Goal: Task Accomplishment & Management: Manage account settings

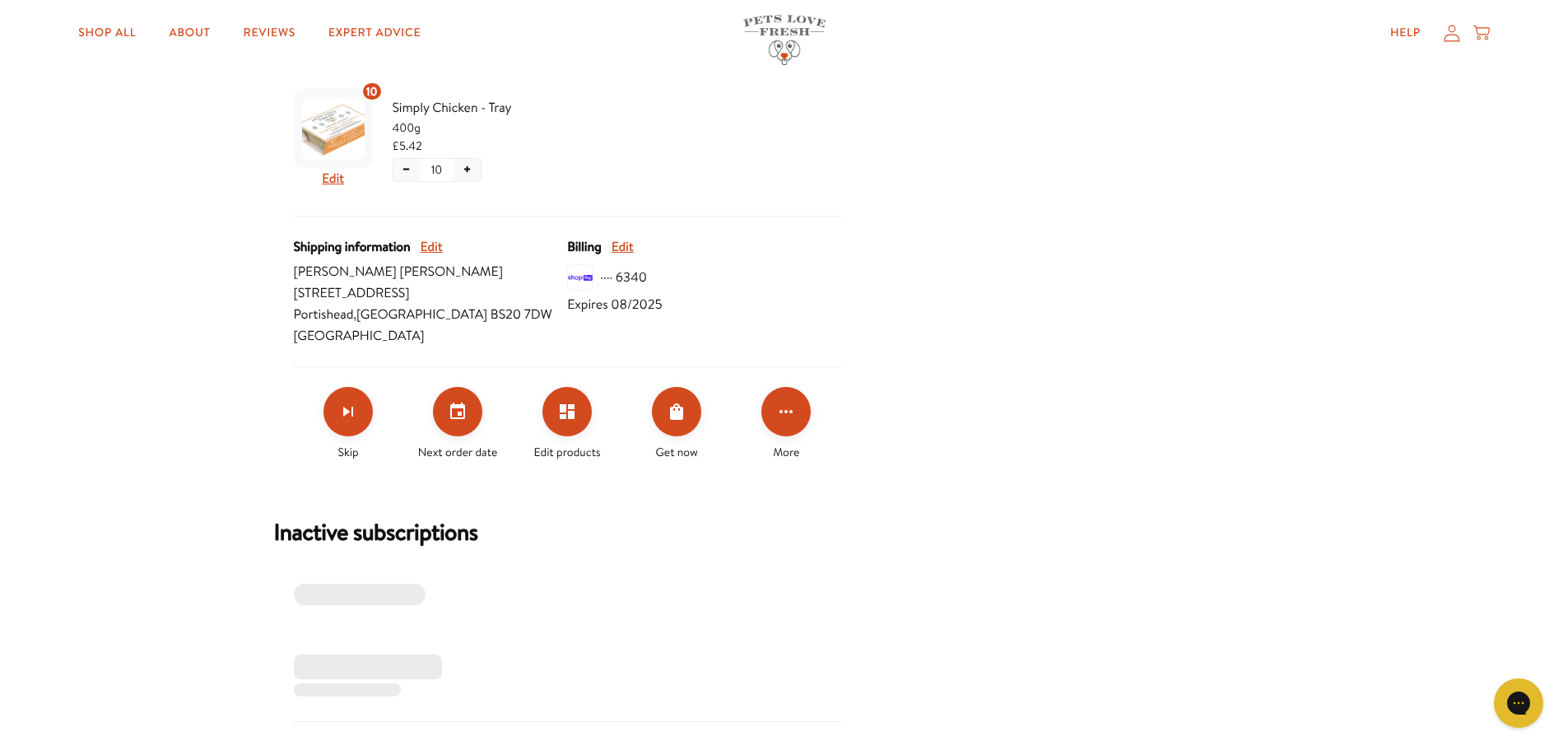
scroll to position [388, 0]
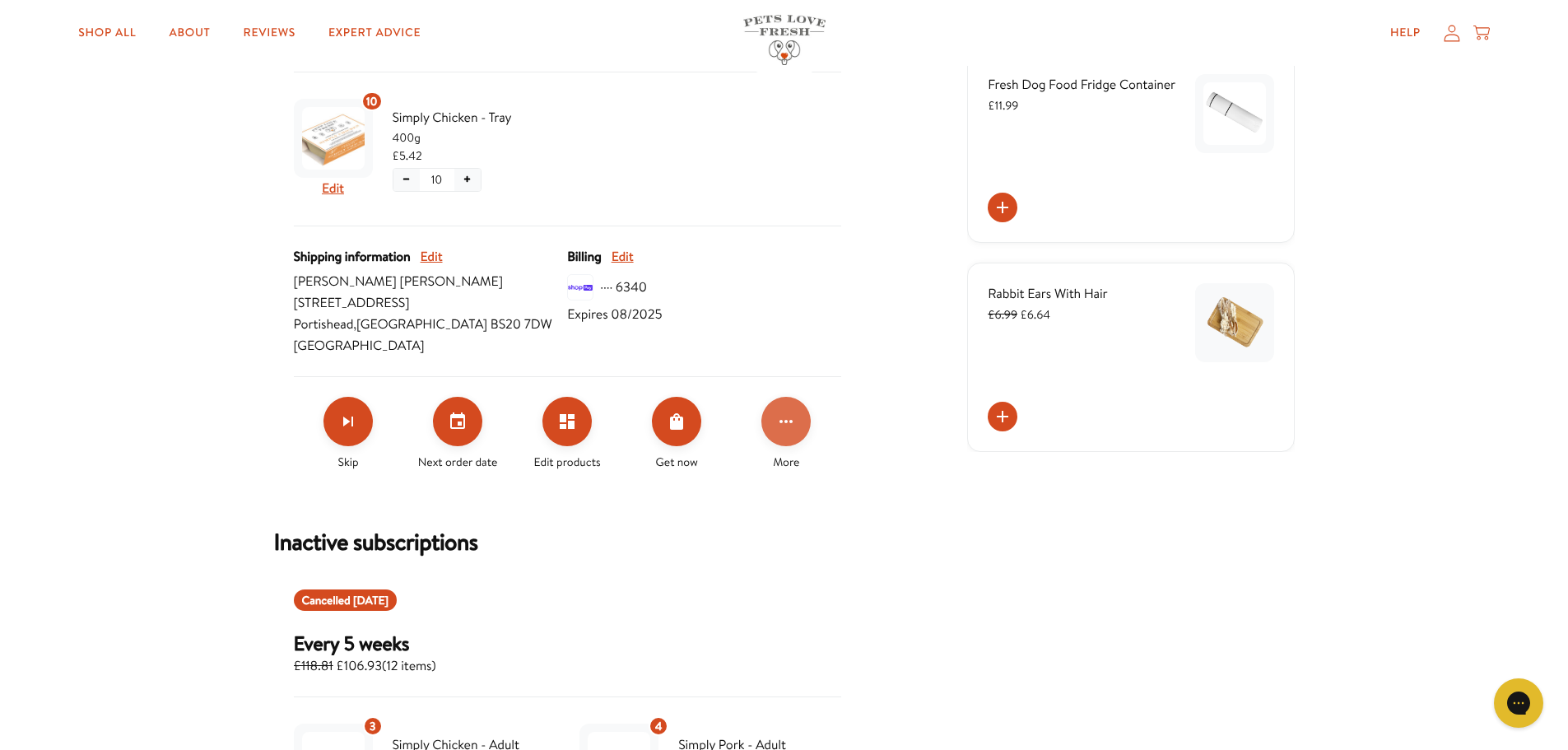
click at [783, 415] on icon "Click for more options" at bounding box center [786, 421] width 20 height 20
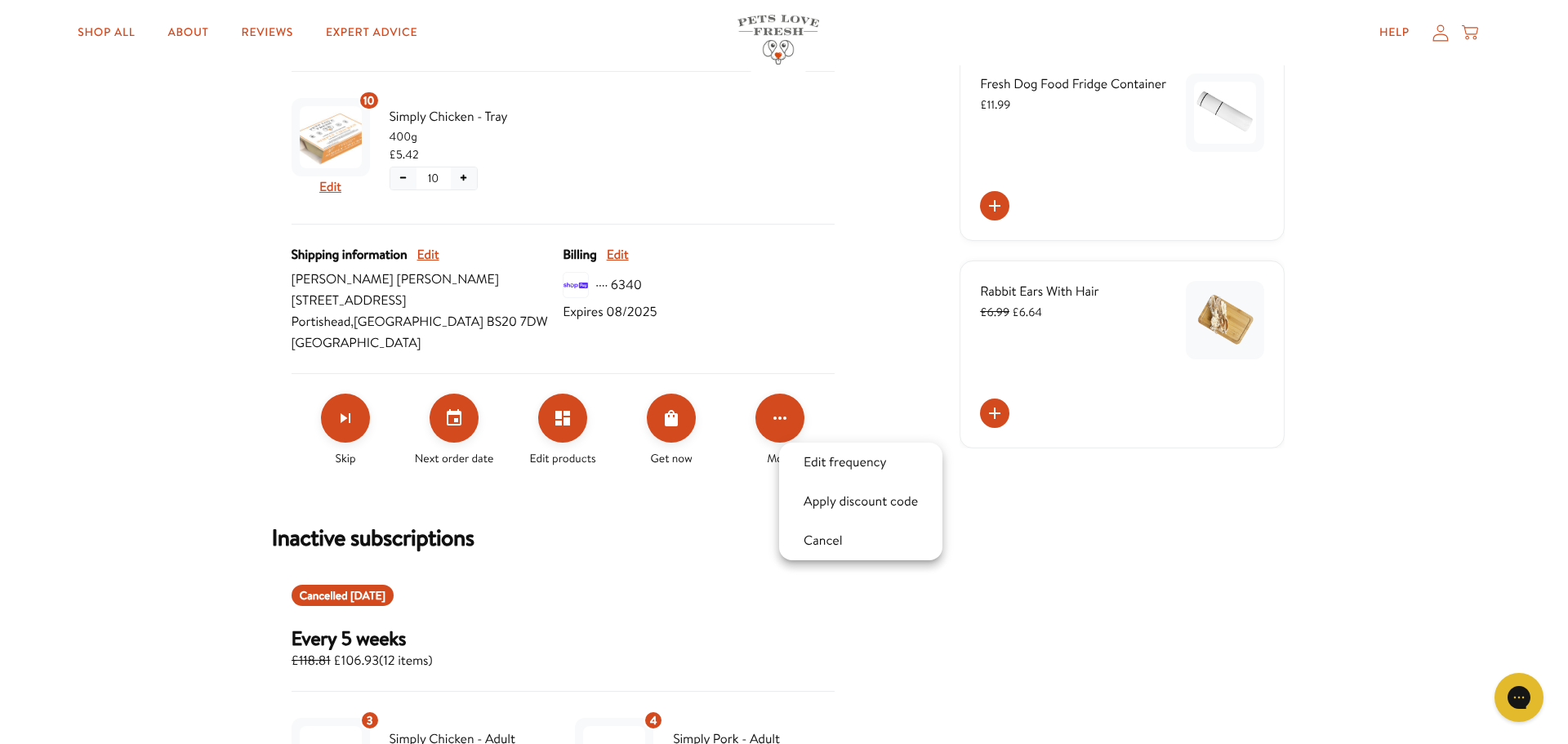
click at [615, 521] on div at bounding box center [784, 372] width 1568 height 744
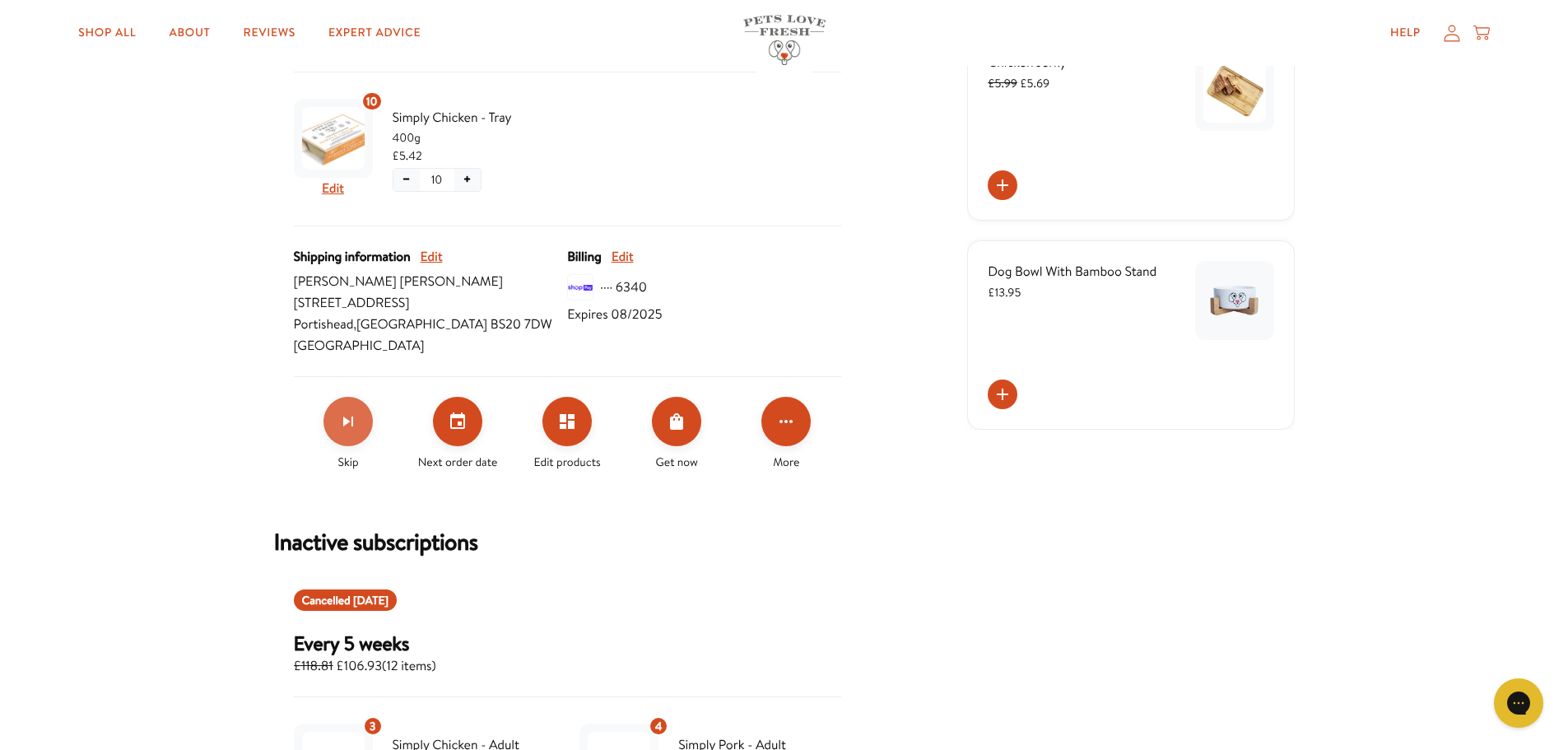
click at [343, 414] on icon "Skip subscription" at bounding box center [348, 421] width 20 height 20
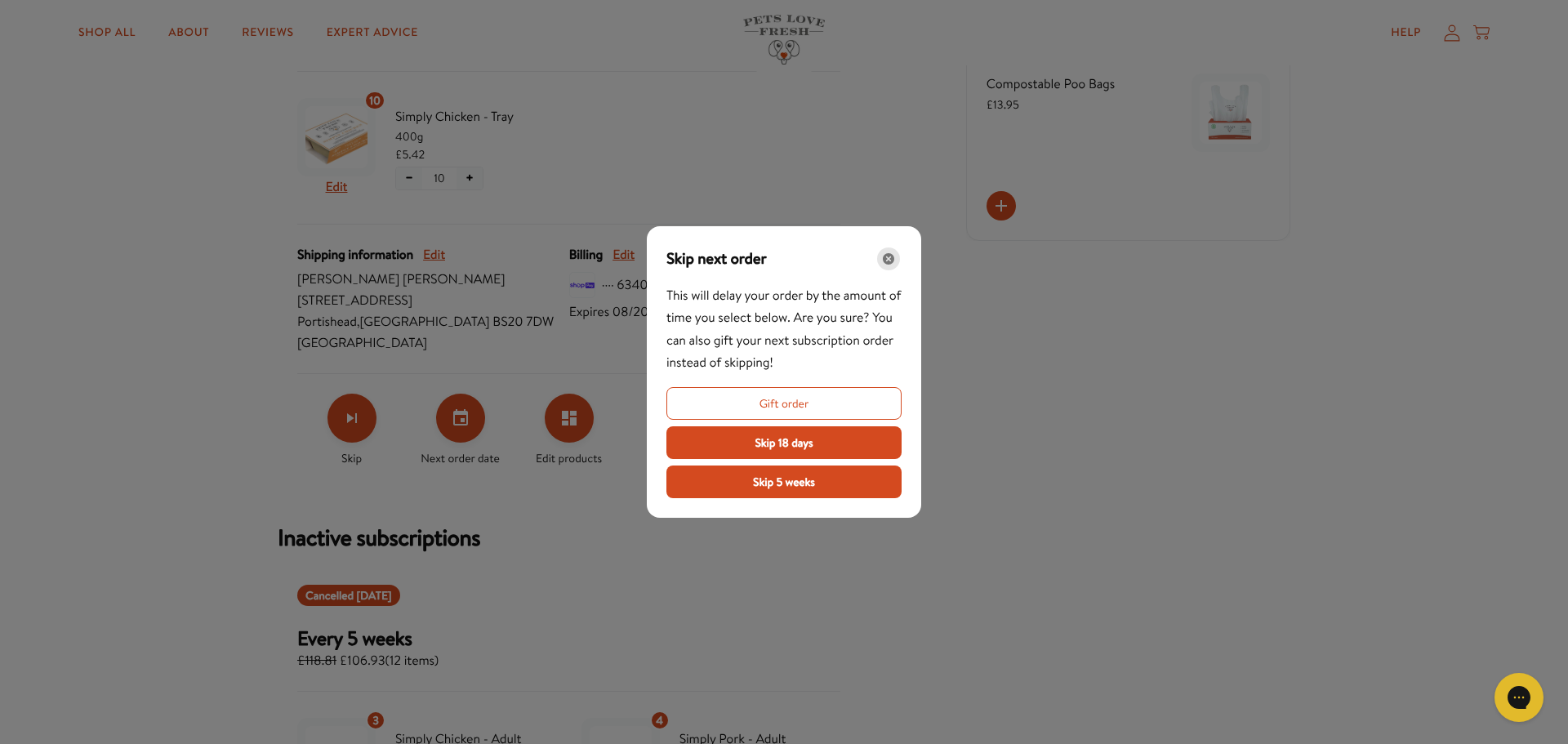
click at [889, 257] on icon "Close" at bounding box center [888, 258] width 11 height 11
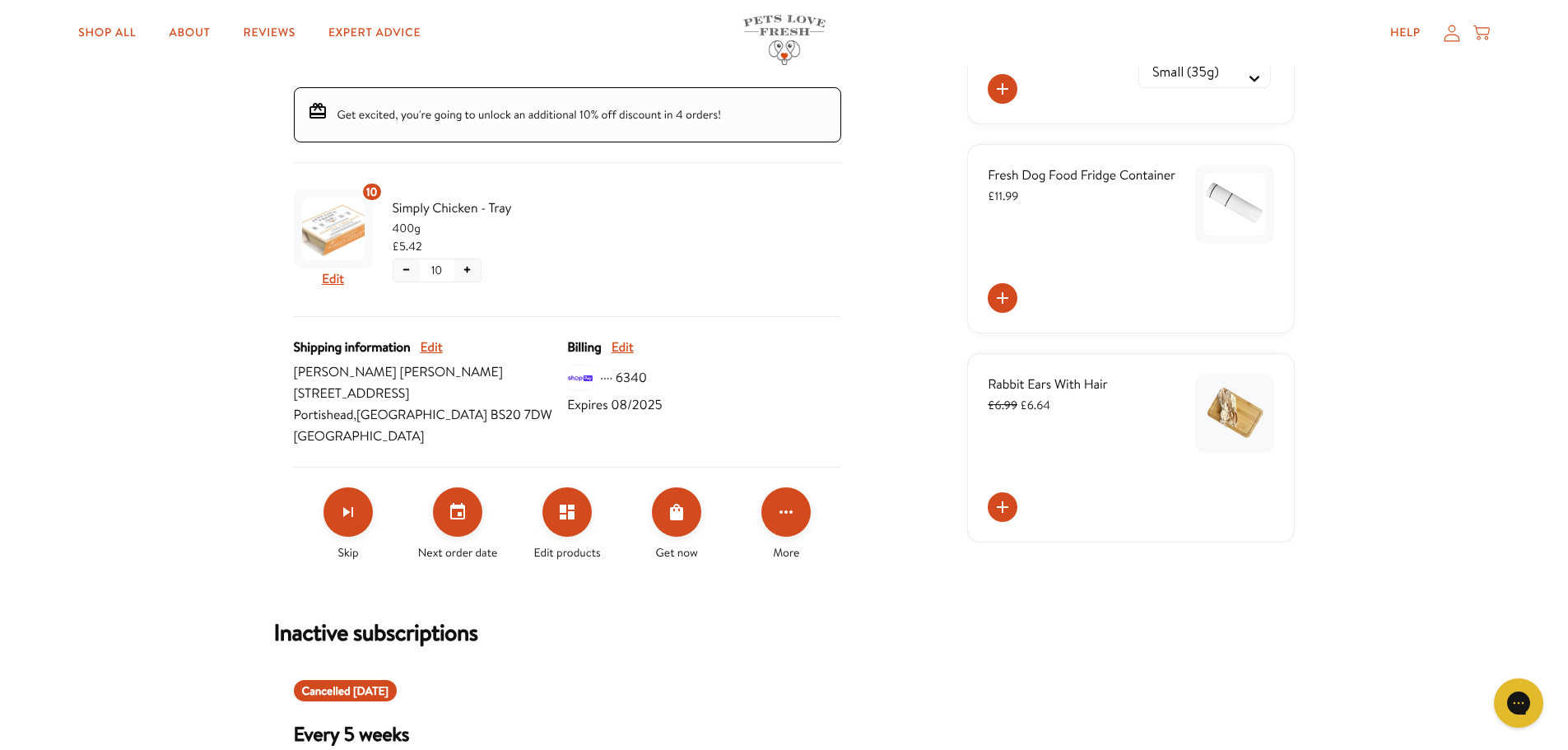
scroll to position [300, 0]
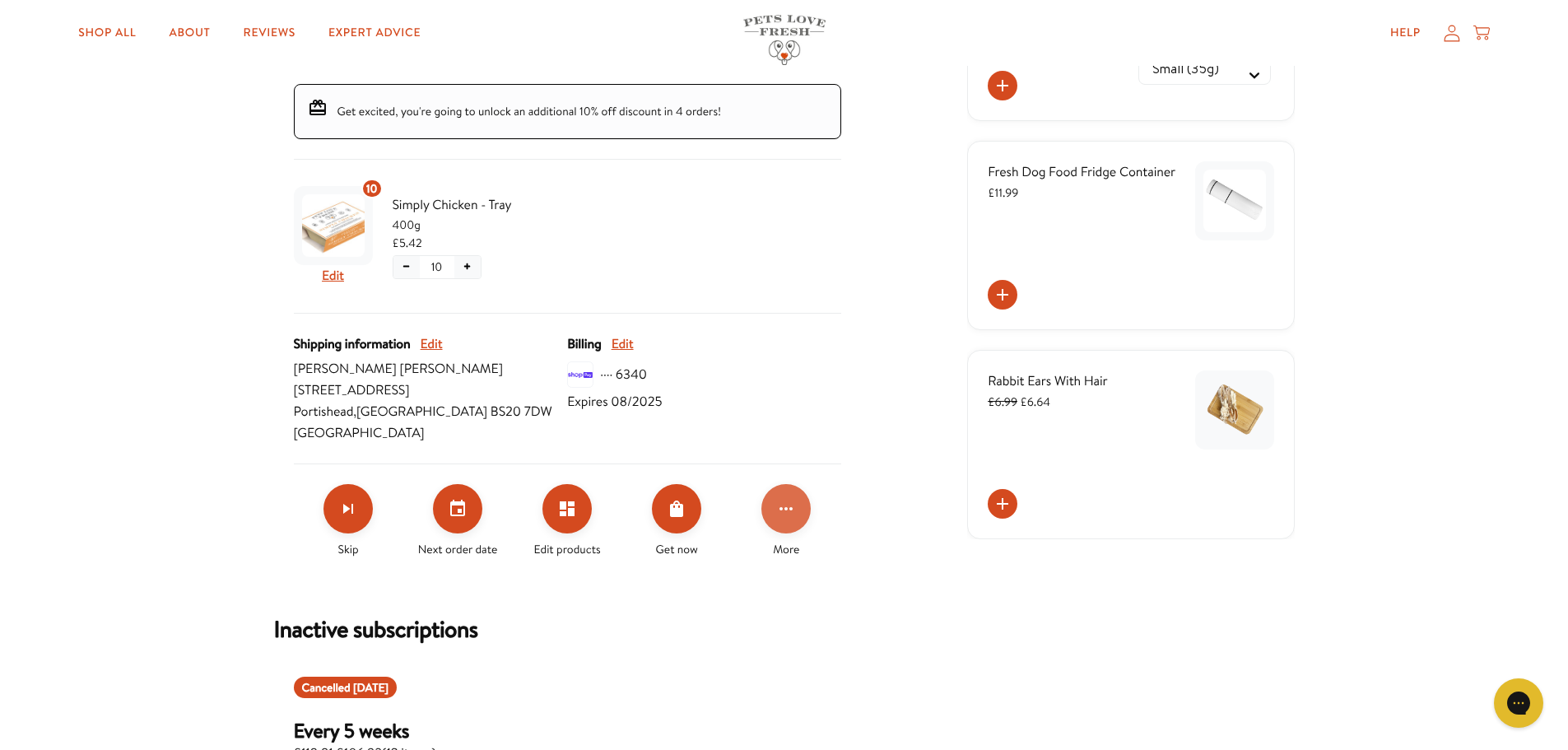
click at [783, 508] on icon "Click for more options" at bounding box center [786, 508] width 20 height 20
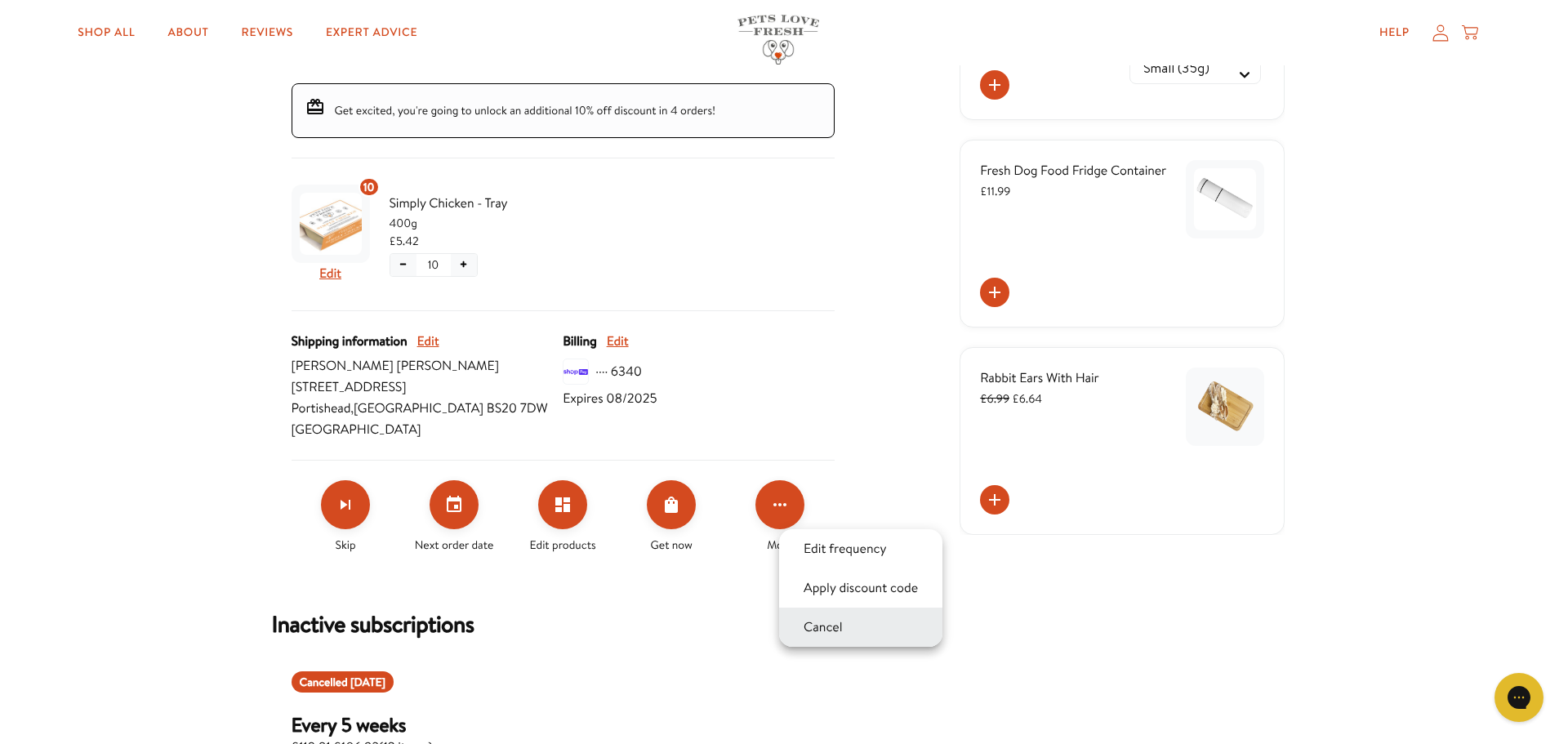
click at [827, 627] on button "Cancel" at bounding box center [823, 626] width 49 height 20
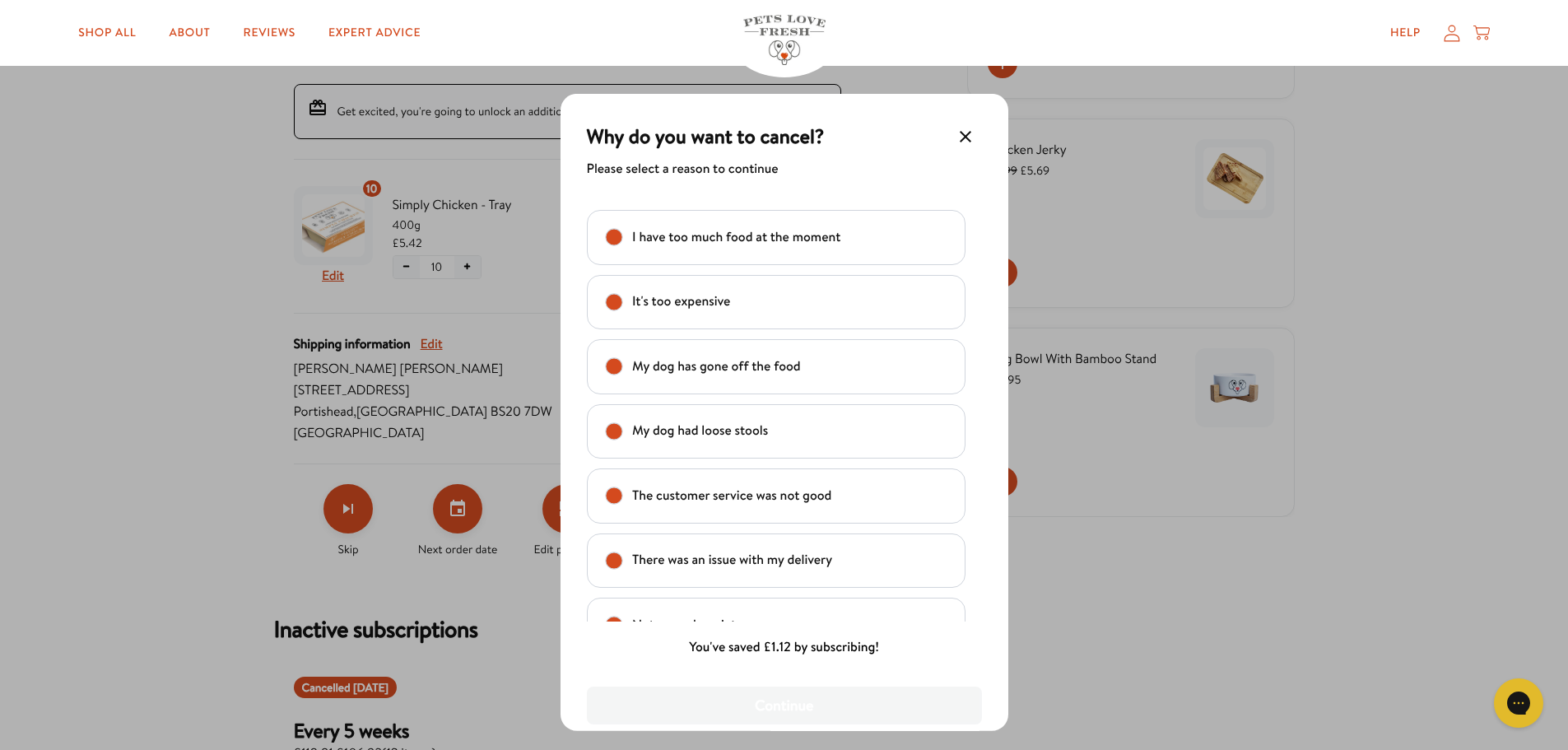
click at [699, 295] on text "It's too expensive" at bounding box center [681, 302] width 98 height 23
checkbox input "true"
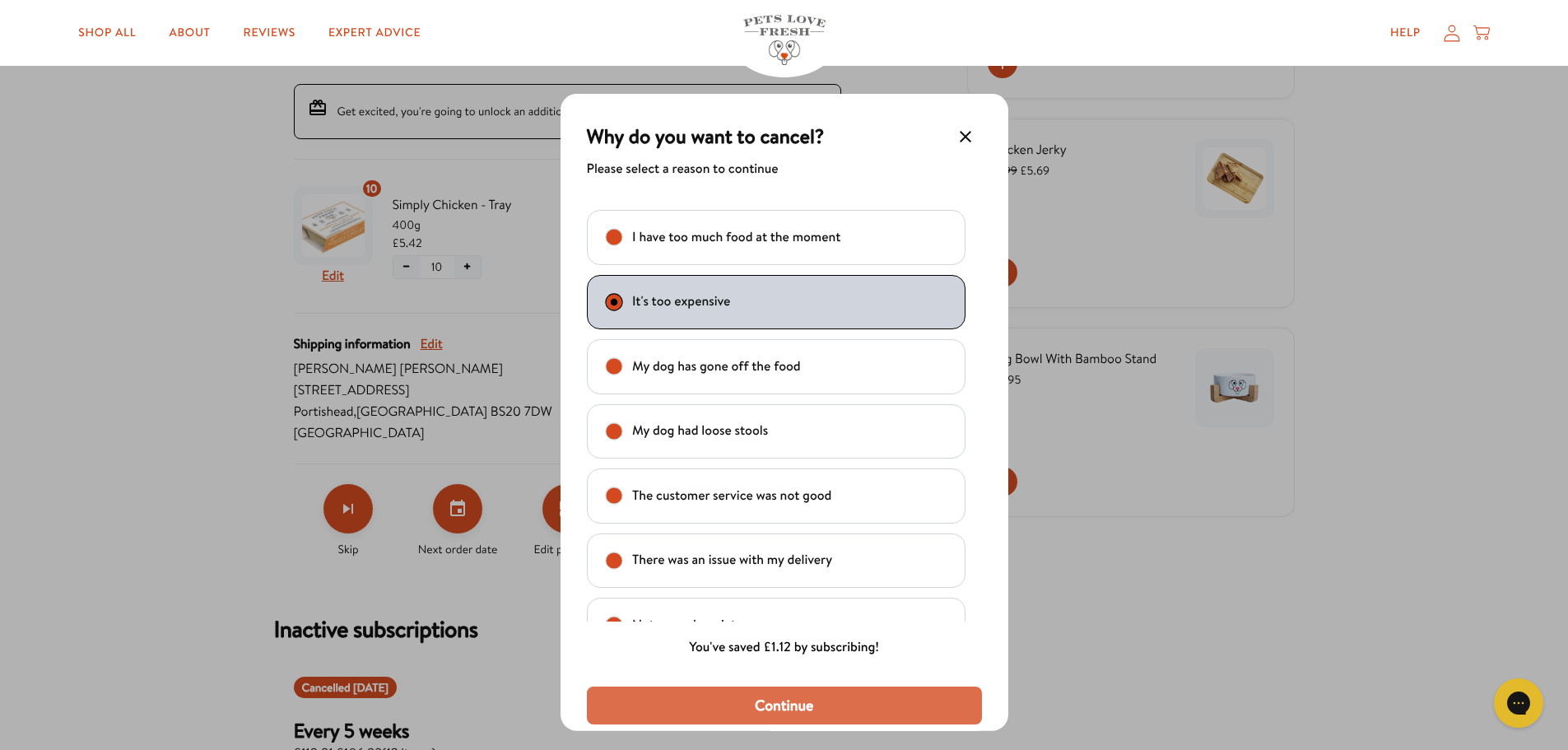
click at [776, 704] on span "Continue" at bounding box center [784, 705] width 58 height 18
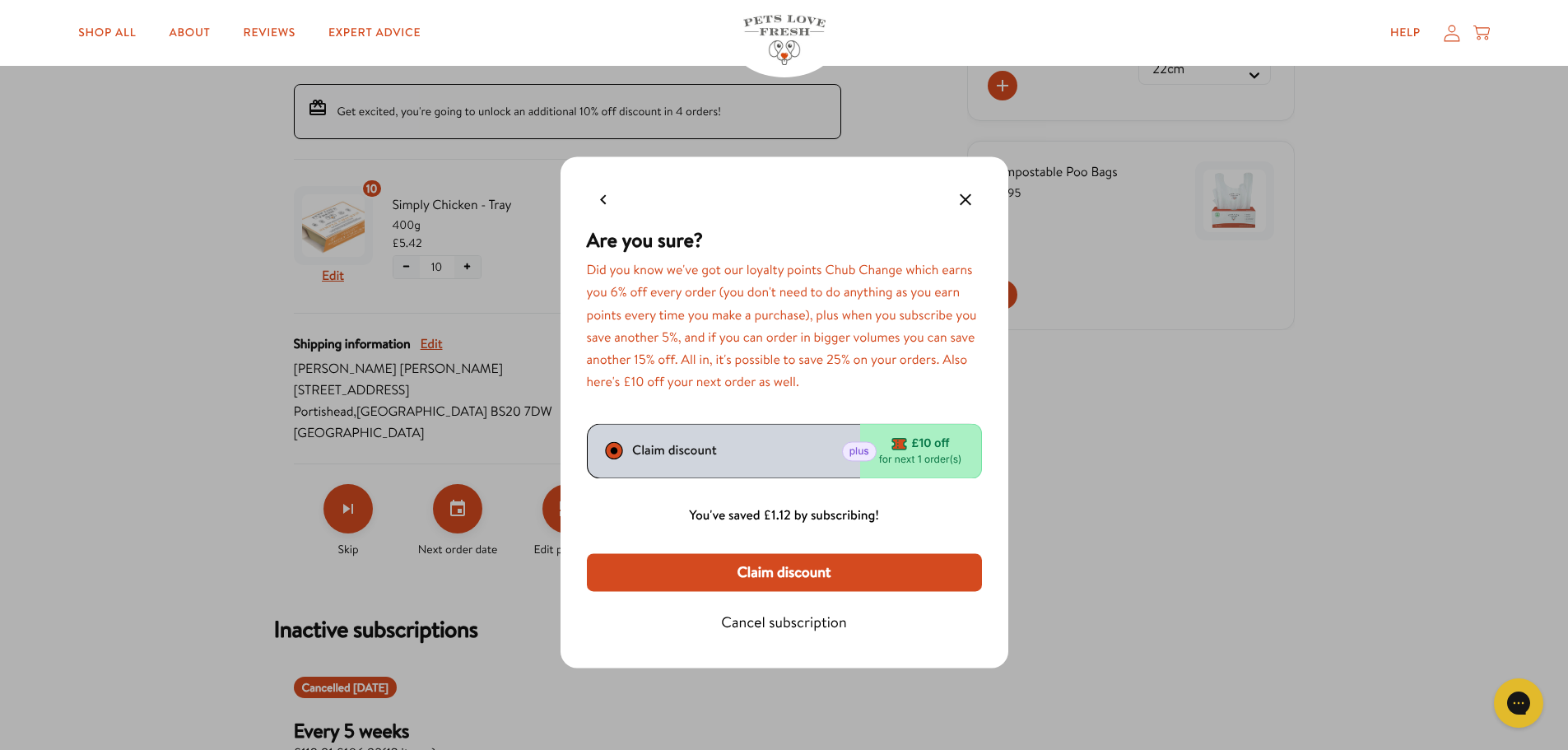
click at [785, 622] on span "Cancel subscription" at bounding box center [783, 623] width 125 height 18
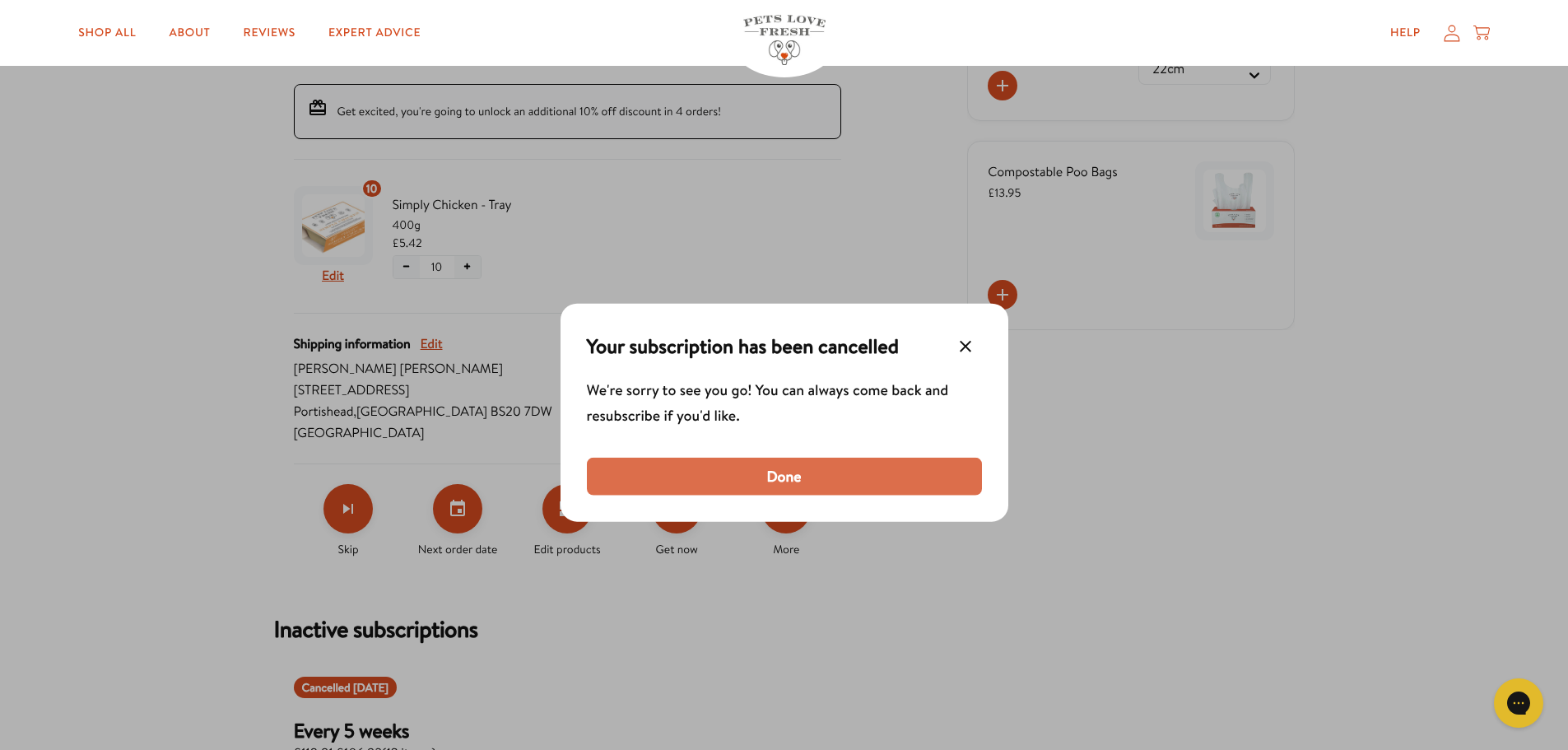
click at [780, 493] on button "Done" at bounding box center [784, 476] width 395 height 38
